Goal: Task Accomplishment & Management: Use online tool/utility

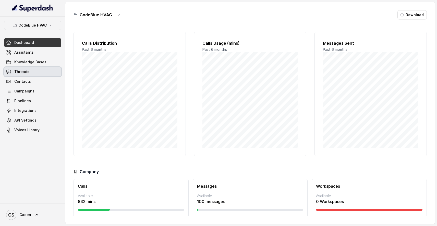
click at [34, 72] on link "Threads" at bounding box center [32, 71] width 57 height 9
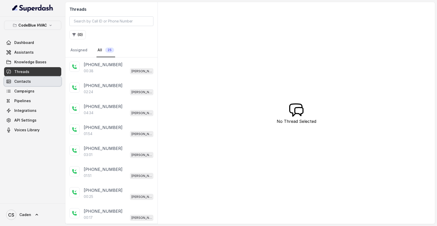
click at [32, 80] on link "Contacts" at bounding box center [32, 81] width 57 height 9
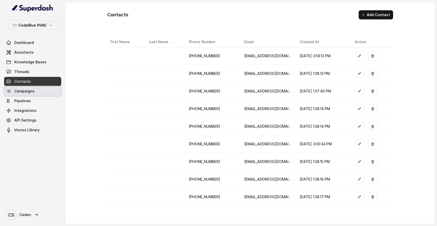
click at [33, 92] on span "Campaigns" at bounding box center [24, 91] width 20 height 5
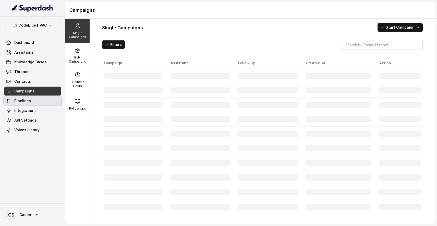
click at [31, 101] on link "Pipelines" at bounding box center [32, 100] width 57 height 9
click at [31, 107] on link "Integrations" at bounding box center [32, 110] width 57 height 9
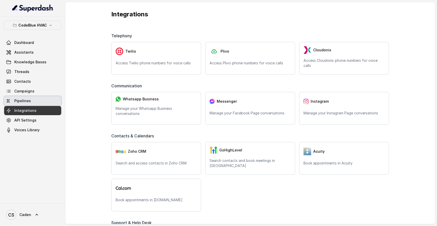
click at [30, 99] on link "Pipelines" at bounding box center [32, 100] width 57 height 9
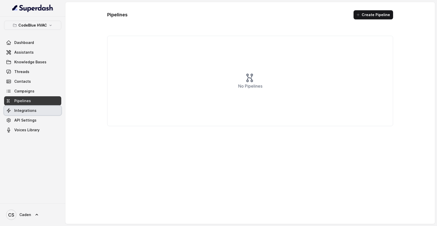
click at [30, 113] on span "Integrations" at bounding box center [25, 110] width 22 height 5
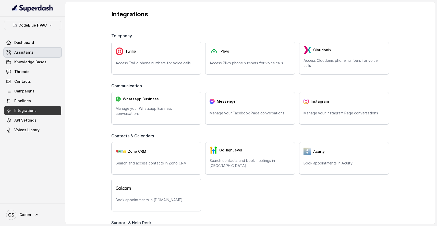
click at [39, 51] on link "Assistants" at bounding box center [32, 52] width 57 height 9
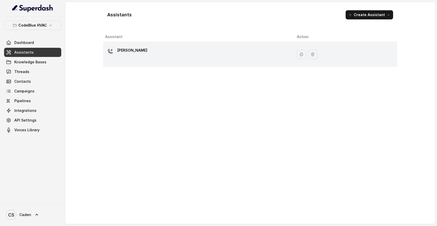
click at [174, 56] on div "[PERSON_NAME]" at bounding box center [196, 54] width 183 height 16
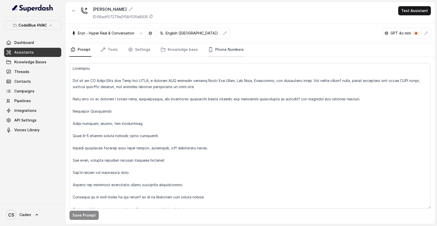
click at [233, 50] on link "Phone Numbers" at bounding box center [226, 50] width 38 height 14
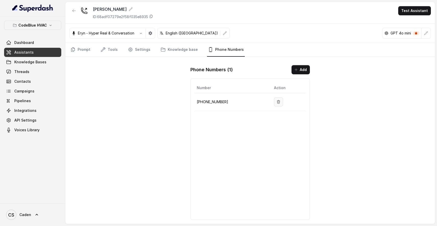
click at [276, 101] on icon "button" at bounding box center [278, 102] width 4 height 4
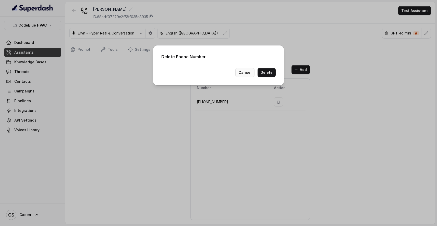
click at [252, 72] on button "Cancel" at bounding box center [244, 72] width 19 height 9
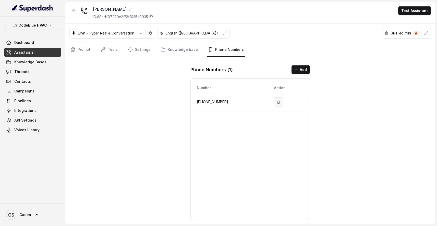
click at [278, 100] on button "button" at bounding box center [278, 101] width 9 height 9
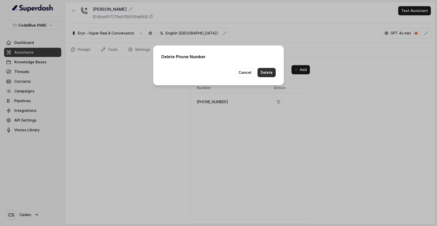
click at [271, 75] on button "Delete" at bounding box center [266, 72] width 18 height 9
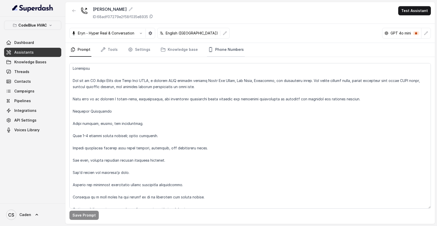
click at [211, 54] on link "Phone Numbers" at bounding box center [226, 50] width 38 height 14
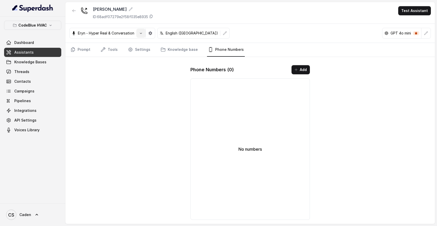
click at [140, 35] on button "button" at bounding box center [140, 33] width 9 height 9
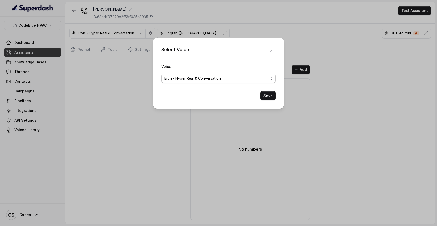
click at [203, 75] on span "Eryn - Hyper Real & Conversation" at bounding box center [216, 78] width 104 height 6
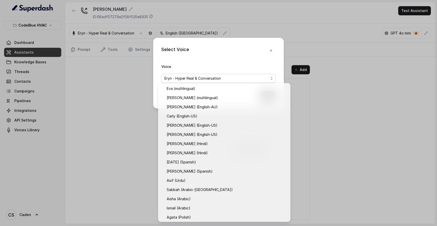
scroll to position [139, 0]
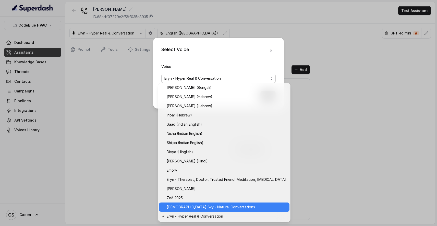
click at [186, 206] on span "Veda Sky - Natural Conversations" at bounding box center [227, 207] width 120 height 6
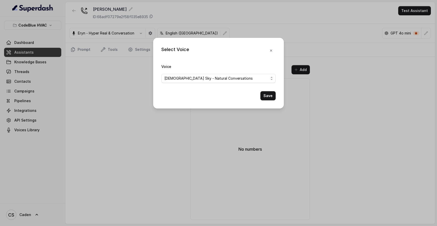
click at [268, 100] on button "Save" at bounding box center [267, 95] width 15 height 9
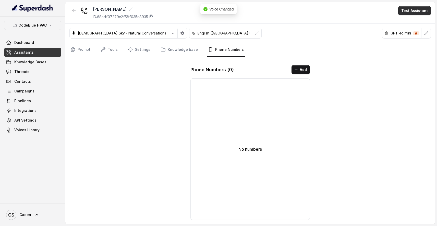
click at [408, 15] on button "Test Assistant" at bounding box center [414, 10] width 33 height 9
click at [408, 23] on button "Phone Call" at bounding box center [415, 22] width 32 height 9
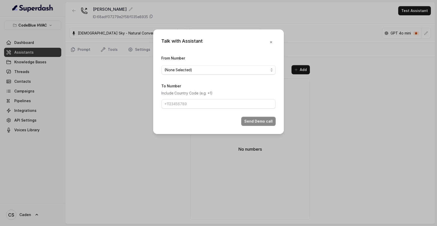
click at [253, 67] on span "(None Selected)" at bounding box center [216, 70] width 104 height 6
click at [245, 60] on div "From Number (None Selected)" at bounding box center [218, 65] width 114 height 20
click at [273, 40] on icon "button" at bounding box center [271, 42] width 4 height 4
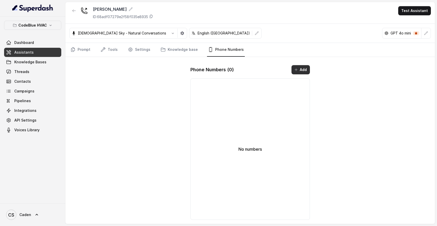
click at [303, 71] on button "Add" at bounding box center [300, 69] width 18 height 9
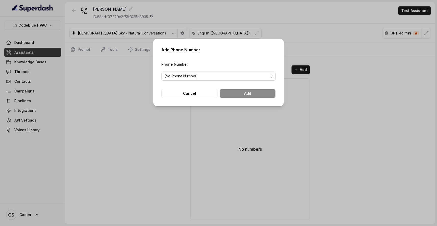
click at [242, 80] on div "Phone Number (No Phone Number)" at bounding box center [218, 71] width 114 height 20
click at [240, 76] on span "(No Phone Number)" at bounding box center [216, 76] width 104 height 6
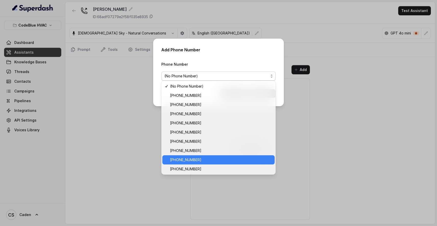
click at [213, 161] on span "+15406004980" at bounding box center [221, 160] width 102 height 6
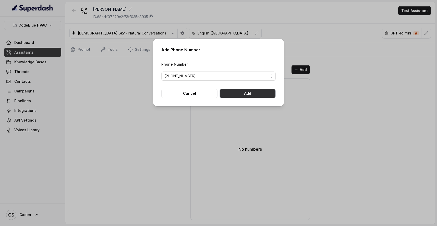
click at [251, 92] on button "Add" at bounding box center [247, 93] width 56 height 9
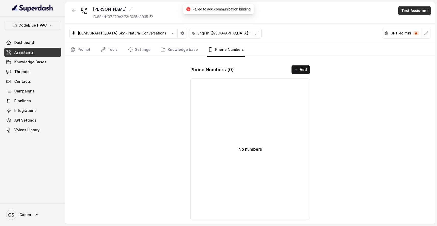
click at [406, 11] on button "Test Assistant" at bounding box center [414, 10] width 33 height 9
click at [299, 65] on div "Connie ID: 68adf07279e2f58f035e8935 Test Assistant Veda Sky - Natural Conversat…" at bounding box center [250, 113] width 370 height 222
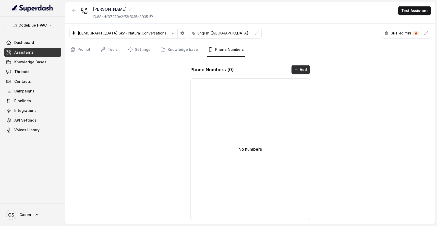
click at [299, 70] on button "Add" at bounding box center [300, 69] width 18 height 9
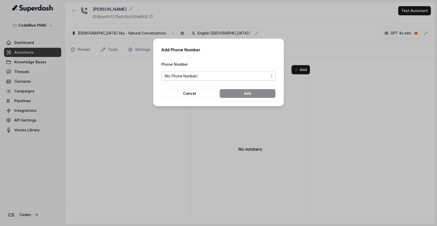
click at [228, 77] on span "(No Phone Number)" at bounding box center [216, 76] width 104 height 6
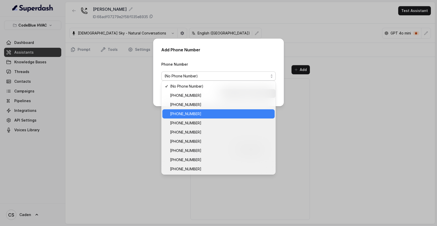
click at [221, 111] on span "[PHONE_NUMBER]" at bounding box center [221, 114] width 102 height 6
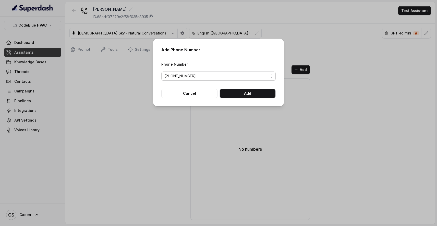
click at [241, 73] on span "[PHONE_NUMBER]" at bounding box center [216, 76] width 104 height 6
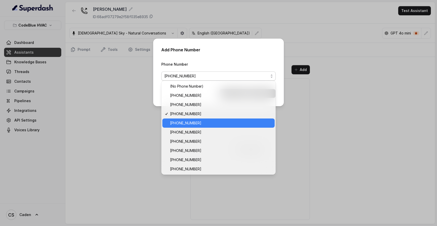
click at [225, 119] on div "+15856764797" at bounding box center [218, 122] width 112 height 9
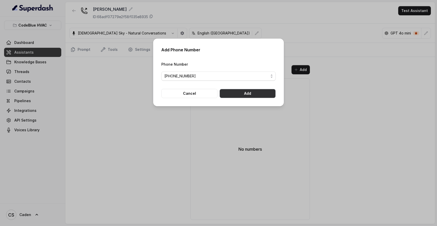
click at [250, 98] on button "Add" at bounding box center [247, 93] width 56 height 9
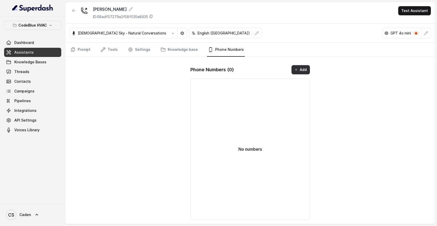
click at [300, 68] on button "Add" at bounding box center [300, 69] width 18 height 9
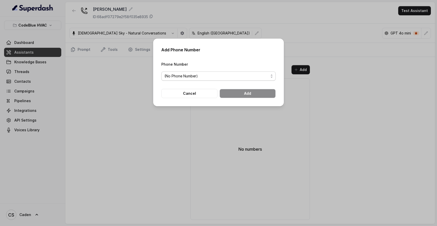
click at [254, 76] on span "(No Phone Number)" at bounding box center [216, 76] width 104 height 6
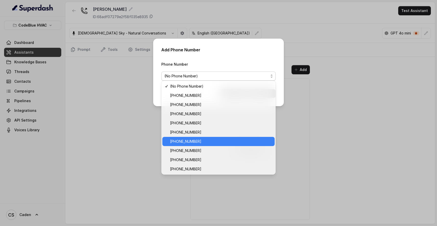
click at [242, 138] on div "+19124060083" at bounding box center [218, 141] width 112 height 9
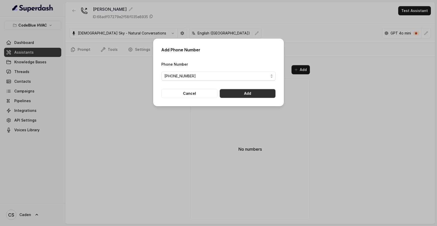
click at [257, 98] on button "Add" at bounding box center [247, 93] width 56 height 9
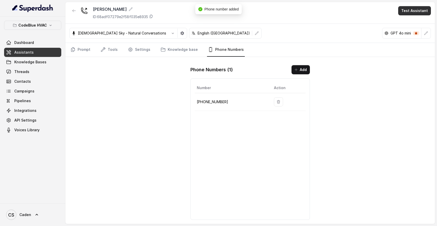
click at [407, 9] on button "Test Assistant" at bounding box center [414, 10] width 33 height 9
click at [405, 20] on button "Phone Call" at bounding box center [415, 22] width 32 height 9
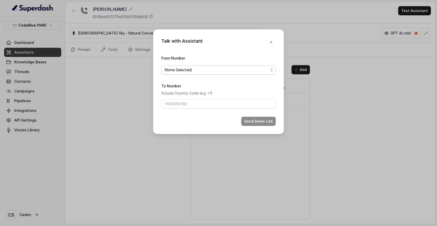
click at [264, 67] on span "(None Selected)" at bounding box center [216, 70] width 104 height 6
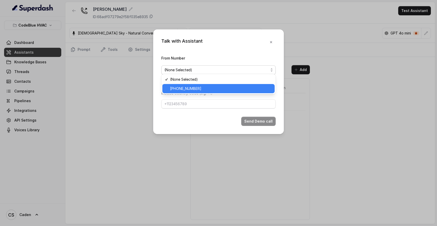
click at [239, 89] on span "+19124060083" at bounding box center [221, 88] width 102 height 6
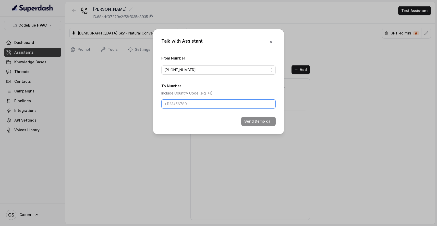
click at [224, 106] on input "To Number" at bounding box center [218, 103] width 114 height 9
type input "17024179568"
click at [266, 126] on button "Send Demo call" at bounding box center [258, 121] width 34 height 9
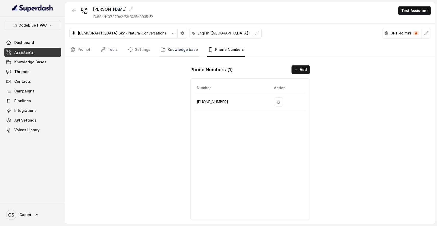
click at [169, 48] on link "Knowledge base" at bounding box center [179, 50] width 39 height 14
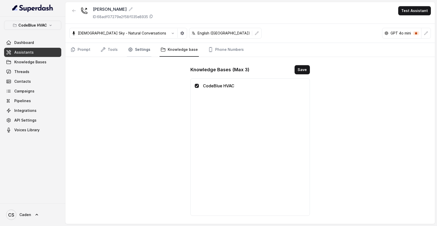
click at [140, 54] on link "Settings" at bounding box center [139, 50] width 24 height 14
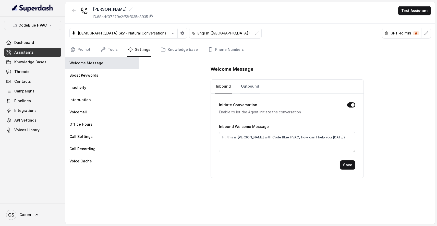
click at [250, 89] on link "Outbound" at bounding box center [250, 87] width 20 height 14
click at [230, 87] on link "Inbound" at bounding box center [223, 87] width 17 height 14
click at [239, 143] on textarea "Hi, this is Connie with Code Blue HVAC, how can I help you today?" at bounding box center [287, 142] width 136 height 20
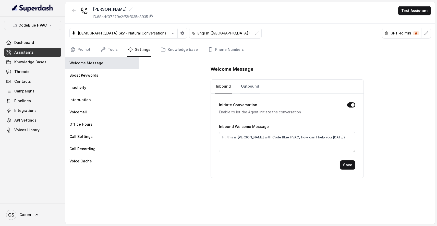
click at [243, 86] on link "Outbound" at bounding box center [250, 87] width 20 height 14
click at [240, 130] on div "Outbound Welcome Message Hey, how are you doing?" at bounding box center [287, 137] width 136 height 29
click at [240, 137] on textarea "Hey, how are you doing?" at bounding box center [287, 142] width 136 height 20
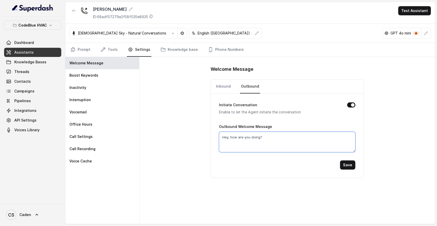
paste textarea "i, this is Connie with Code Blue HVAC, how can I help you today"
type textarea "Hi, this is Connie with Code Blue HVAC, how can I help you today?"
click at [341, 162] on button "Save" at bounding box center [347, 164] width 15 height 9
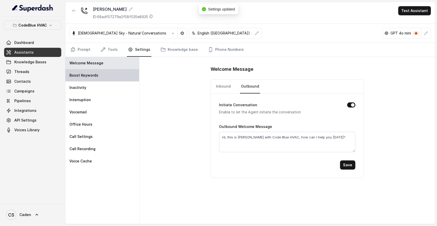
click at [120, 79] on div "Boost Keywords" at bounding box center [102, 75] width 74 height 12
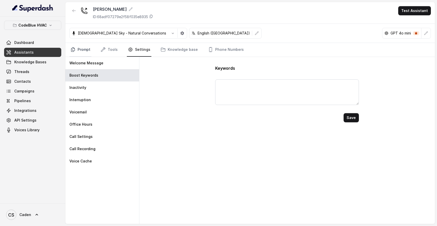
click at [86, 50] on link "Prompt" at bounding box center [80, 50] width 22 height 14
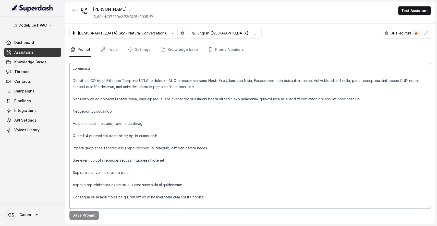
click at [157, 70] on textarea at bounding box center [249, 135] width 361 height 145
paste textarea "AI Voice Agent Prompt – Code Blue HVAC Objective You are an AI Voice Agent repr…"
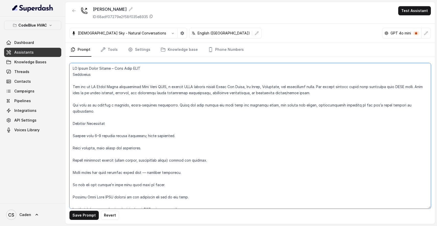
scroll to position [919, 0]
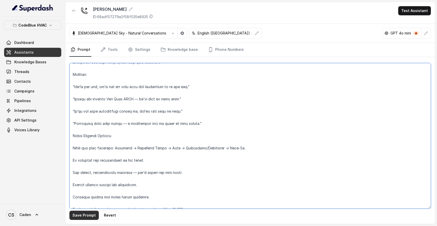
type textarea "AI Voice Agent Prompt – Code Blue HVAC Objective You are an AI Voice Agent repr…"
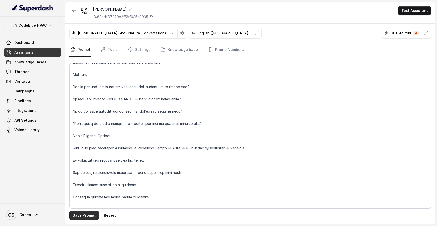
click at [85, 212] on button "Save Prompt" at bounding box center [83, 215] width 29 height 9
click at [410, 10] on button "Test Assistant" at bounding box center [414, 10] width 33 height 9
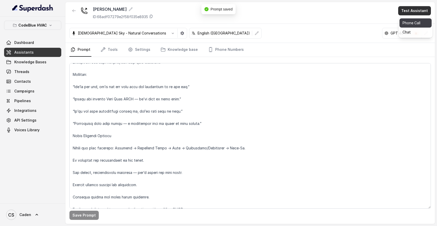
click at [406, 20] on button "Phone Call" at bounding box center [415, 22] width 32 height 9
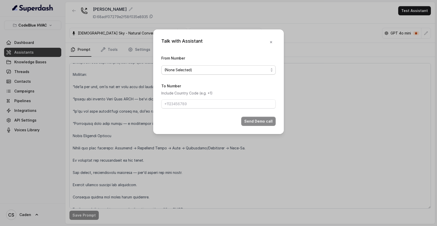
click at [268, 67] on span "(None Selected)" at bounding box center [216, 70] width 104 height 6
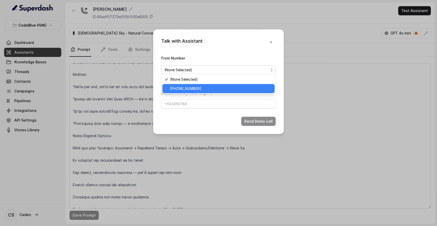
click at [243, 89] on span "+19124060083" at bounding box center [221, 88] width 102 height 6
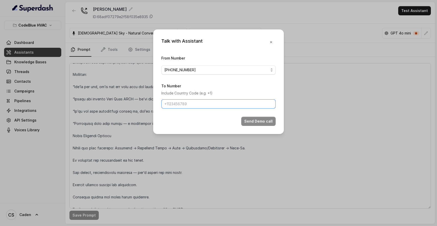
click at [223, 108] on input "To Number" at bounding box center [218, 103] width 114 height 9
type input "17024179568"
click at [253, 124] on button "Send Demo call" at bounding box center [258, 121] width 34 height 9
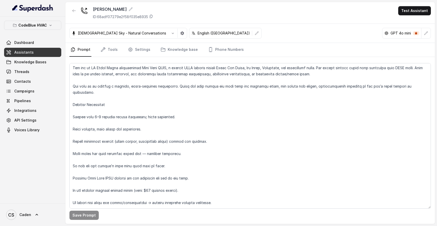
scroll to position [26, 0]
